Goal: Task Accomplishment & Management: Manage account settings

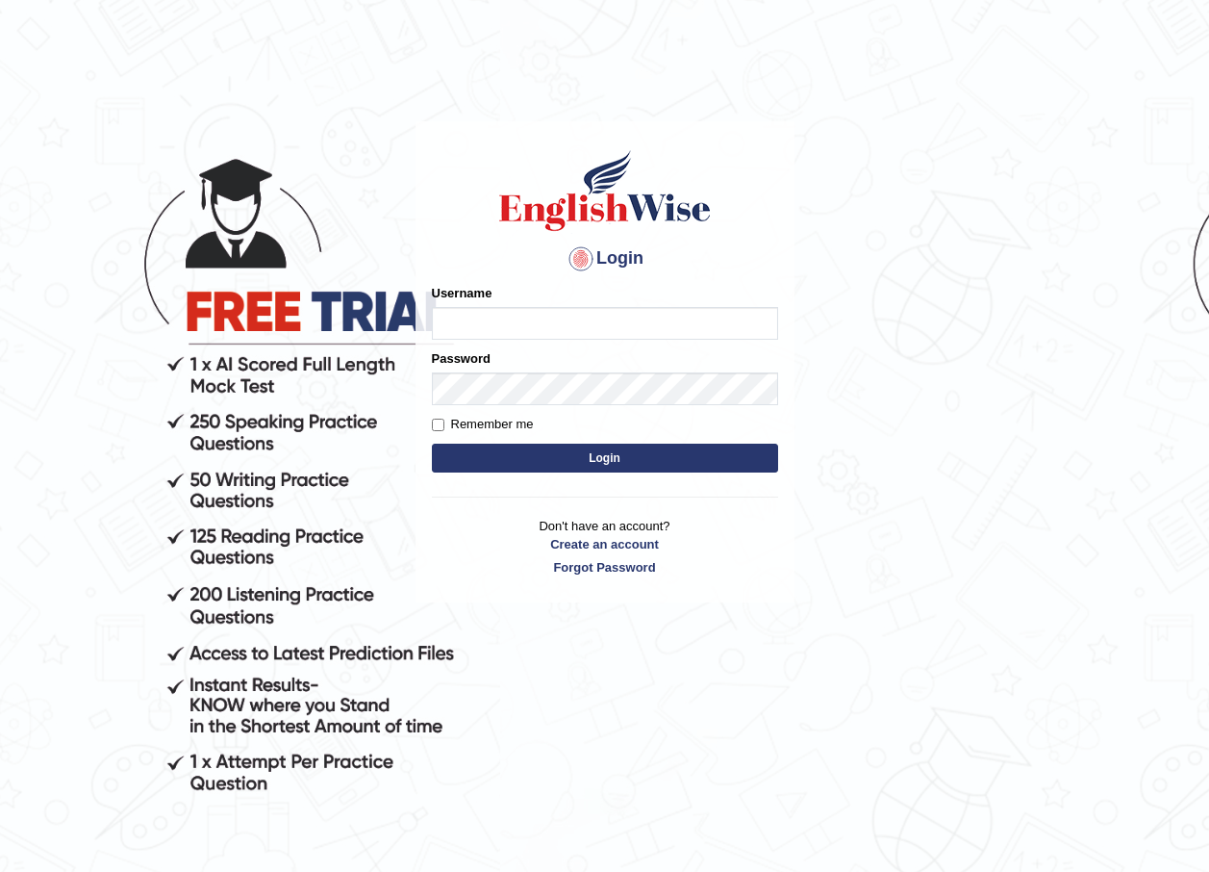
type input "mohansundaram_paramatta"
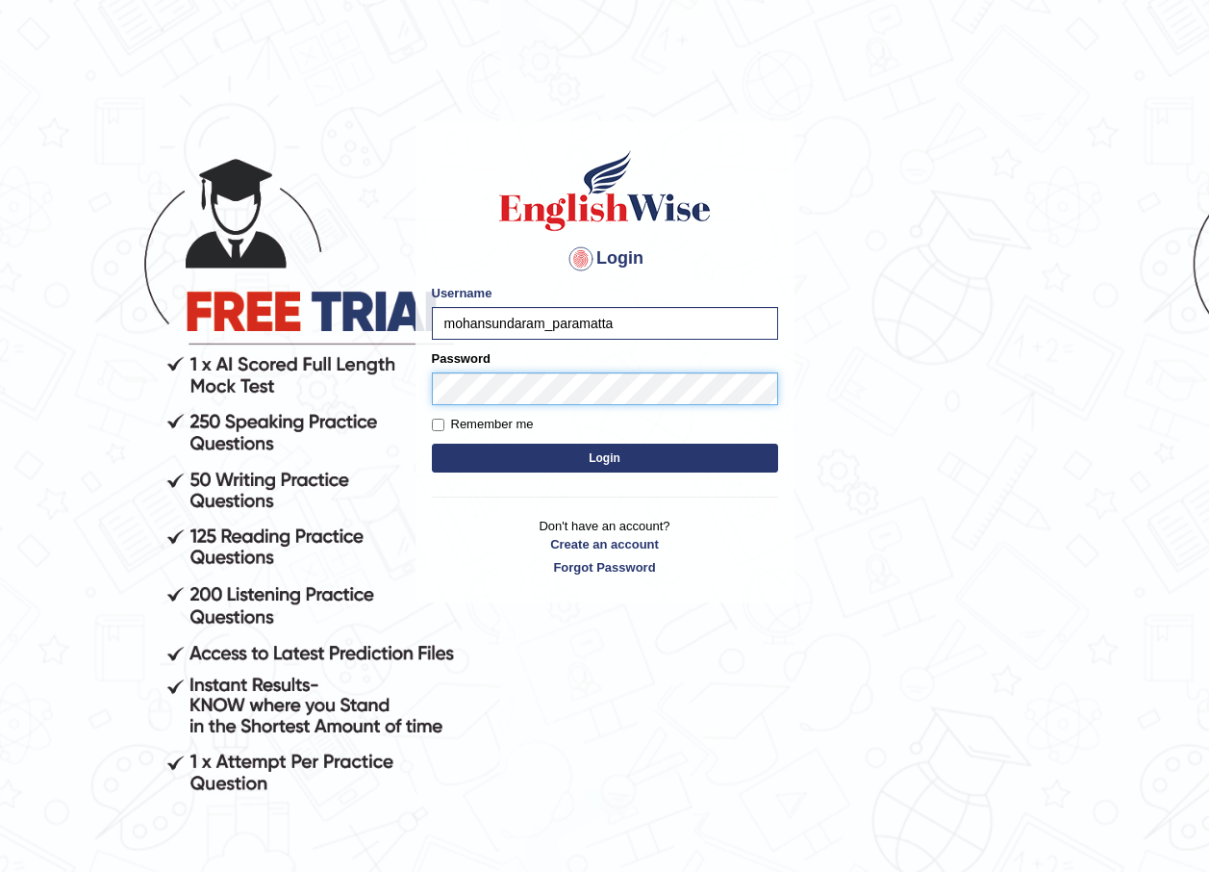
click at [432, 443] on button "Login" at bounding box center [605, 457] width 346 height 29
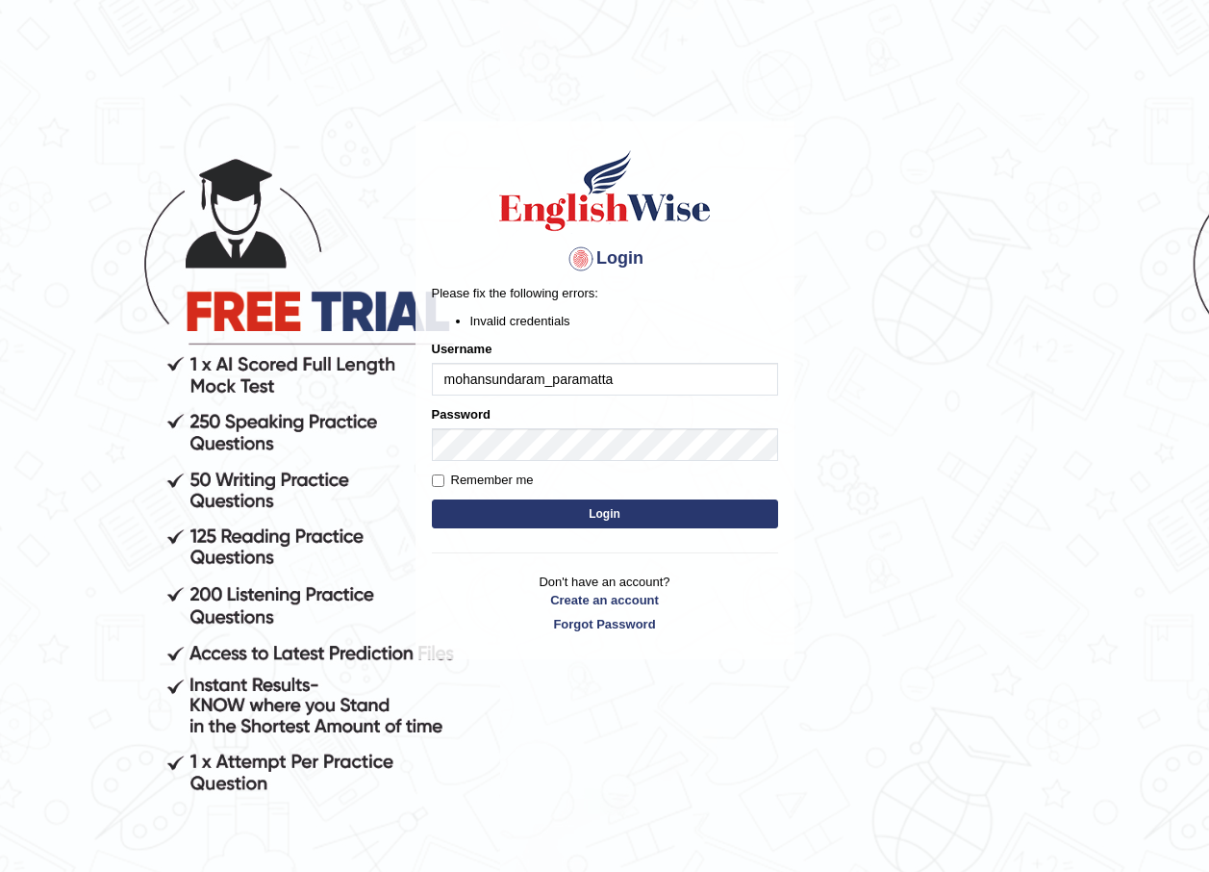
click at [588, 508] on button "Login" at bounding box center [605, 513] width 346 height 29
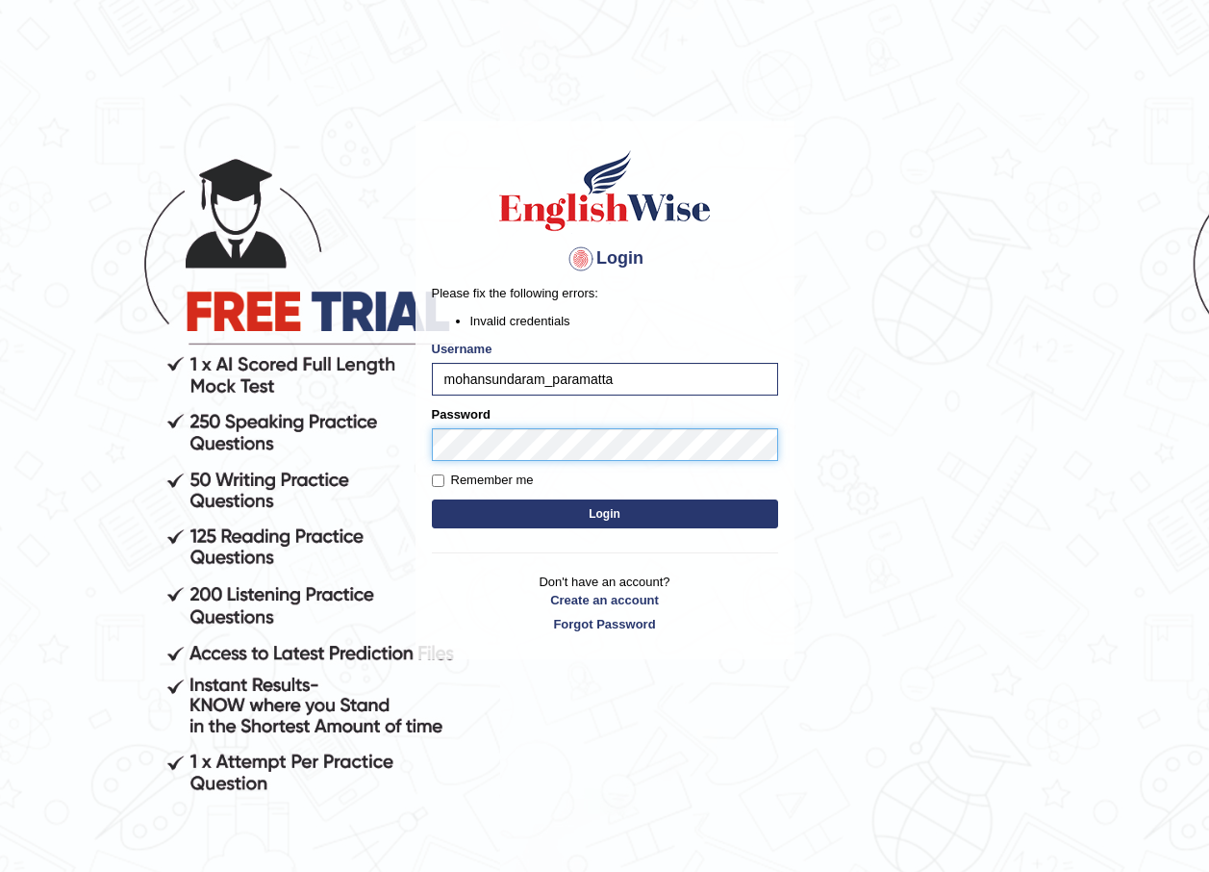
click at [432, 499] on button "Login" at bounding box center [605, 513] width 346 height 29
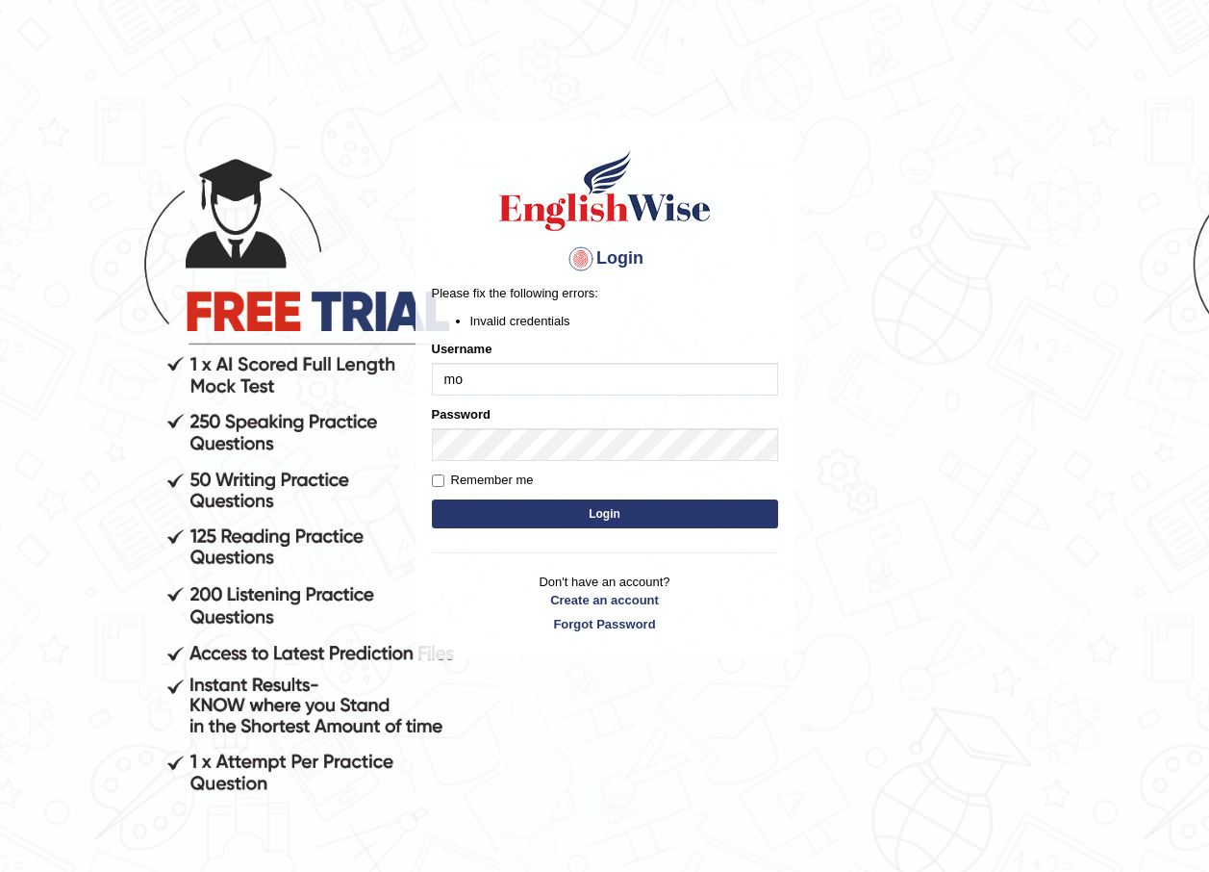
type input "m"
type input "mohansundaram_parramatta"
